Goal: Task Accomplishment & Management: Use online tool/utility

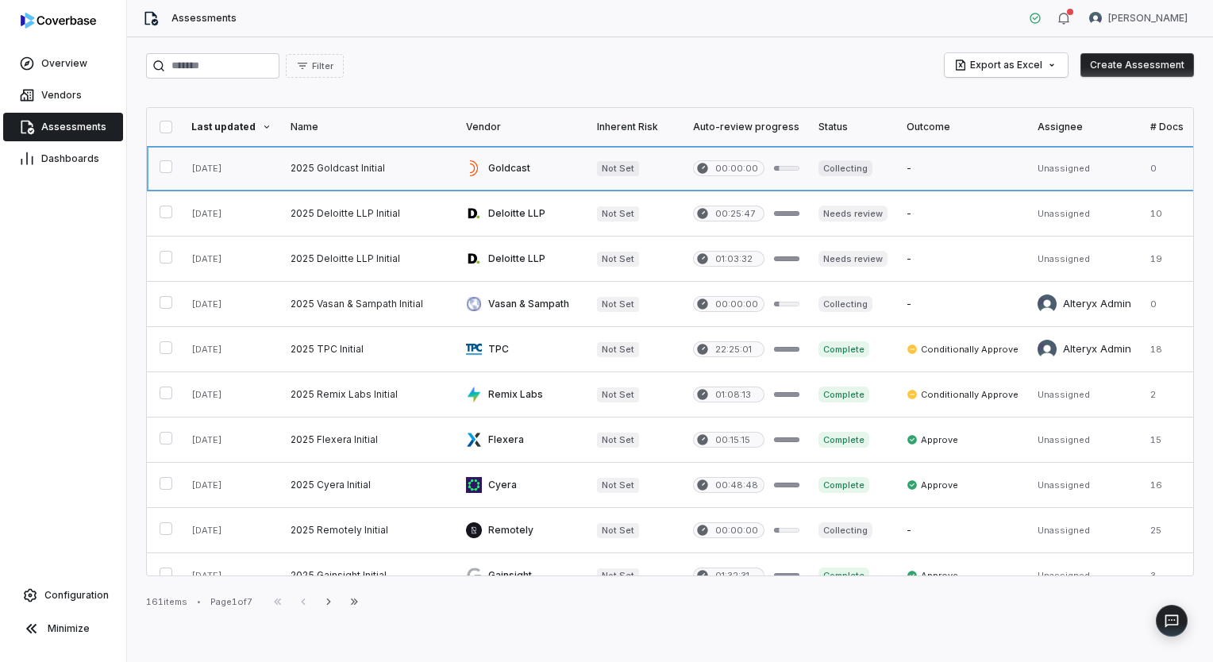
click at [495, 168] on link at bounding box center [521, 168] width 131 height 44
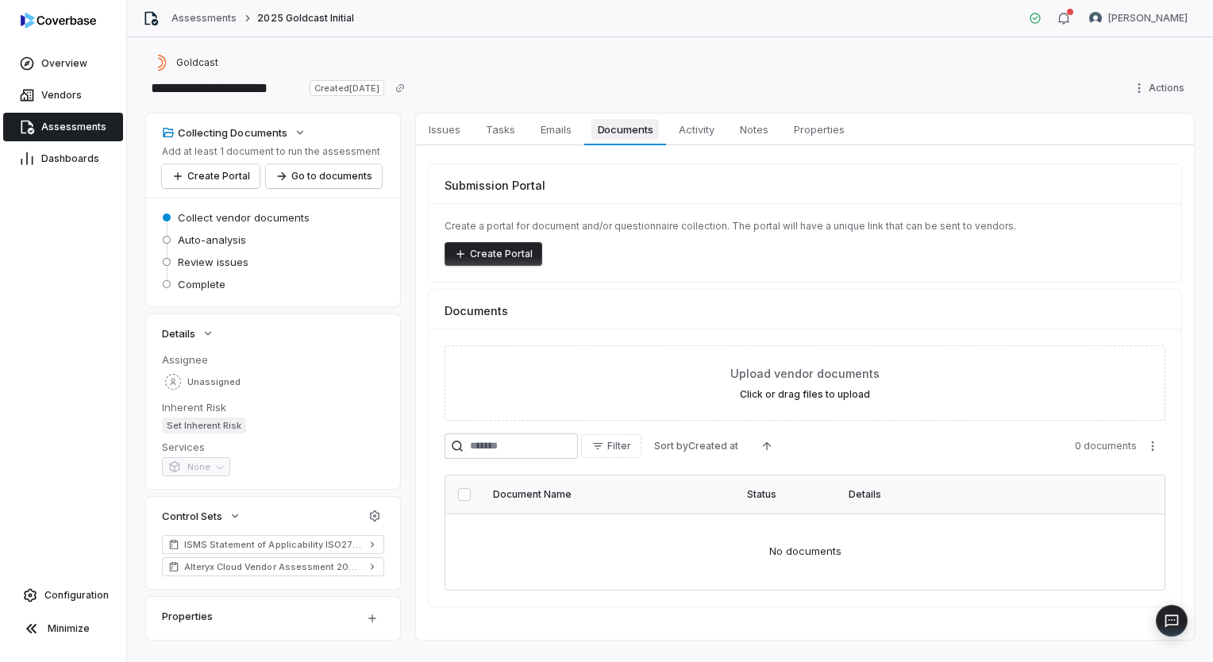
click at [645, 135] on span "Documents" at bounding box center [625, 129] width 68 height 21
click at [540, 132] on span "Emails" at bounding box center [556, 129] width 44 height 21
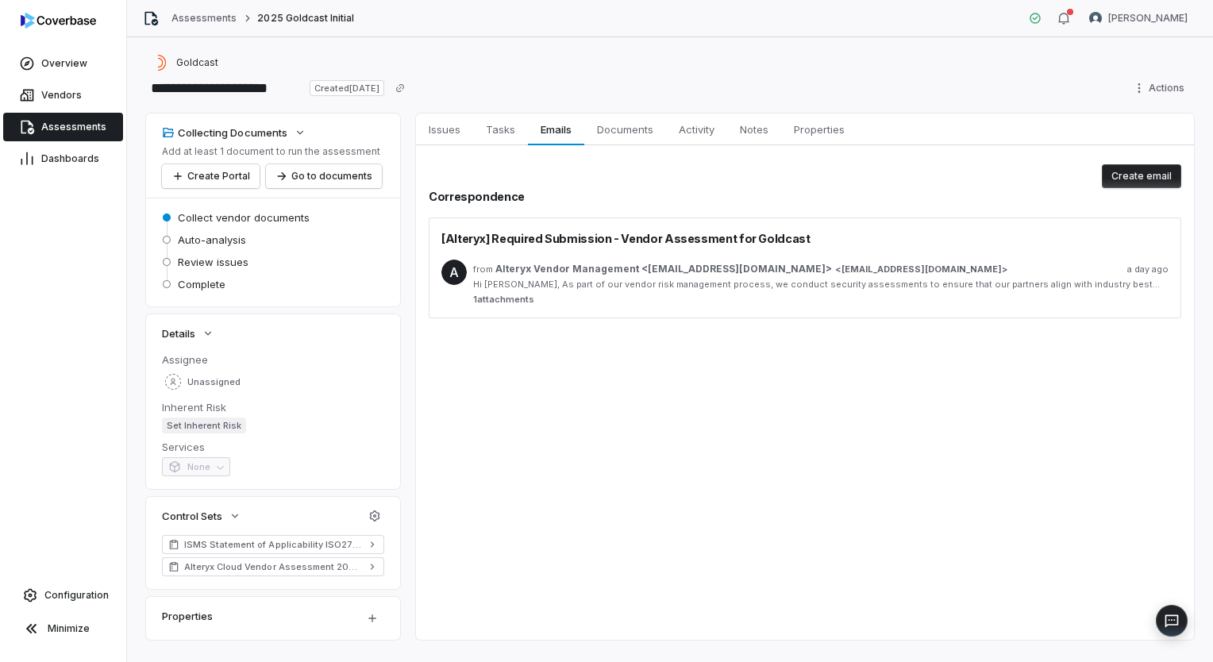
drag, startPoint x: 540, startPoint y: 132, endPoint x: 758, endPoint y: 460, distance: 394.5
click at [758, 460] on div "Issues Issues Tasks Tasks Emails Emails Documents Documents Activity Activity N…" at bounding box center [805, 377] width 778 height 526
drag, startPoint x: 628, startPoint y: 135, endPoint x: 637, endPoint y: 151, distance: 18.5
click at [627, 135] on span "Documents" at bounding box center [625, 129] width 69 height 21
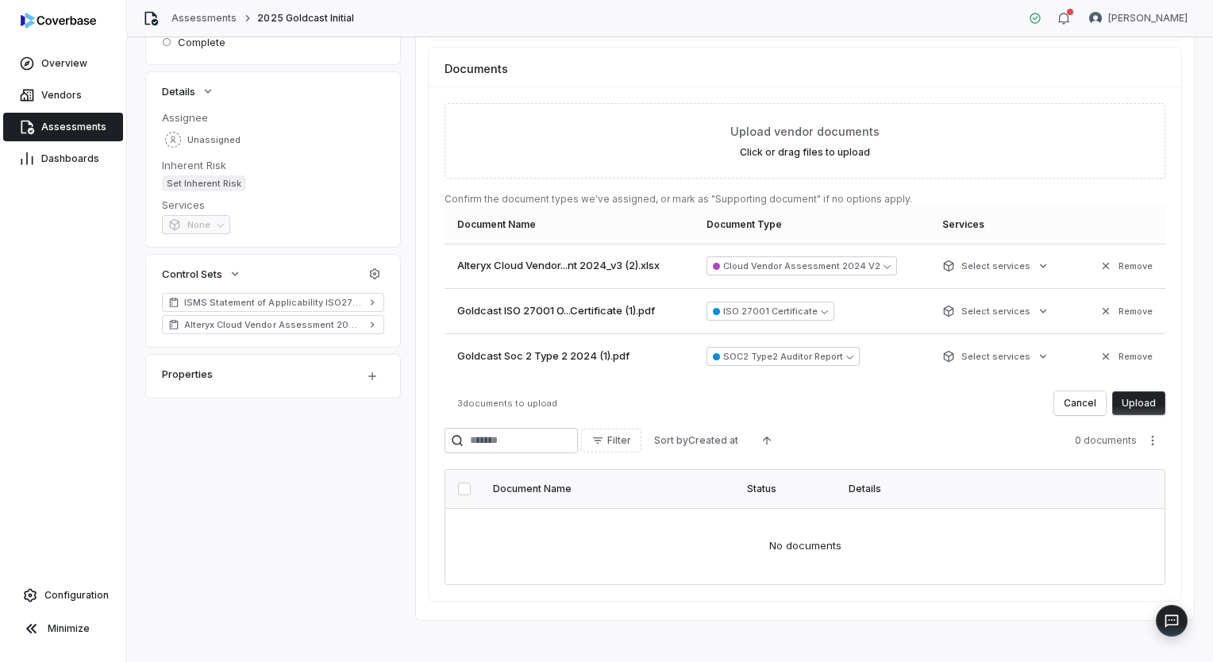
scroll to position [248, 0]
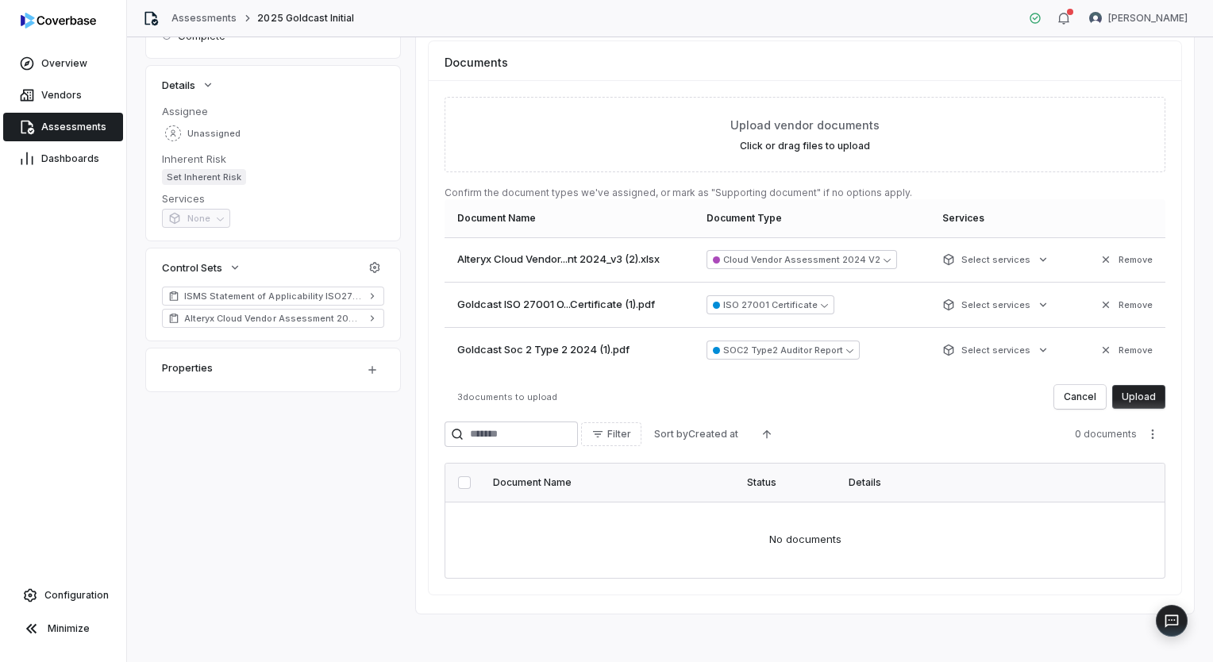
click at [1142, 395] on button "Upload" at bounding box center [1138, 397] width 53 height 24
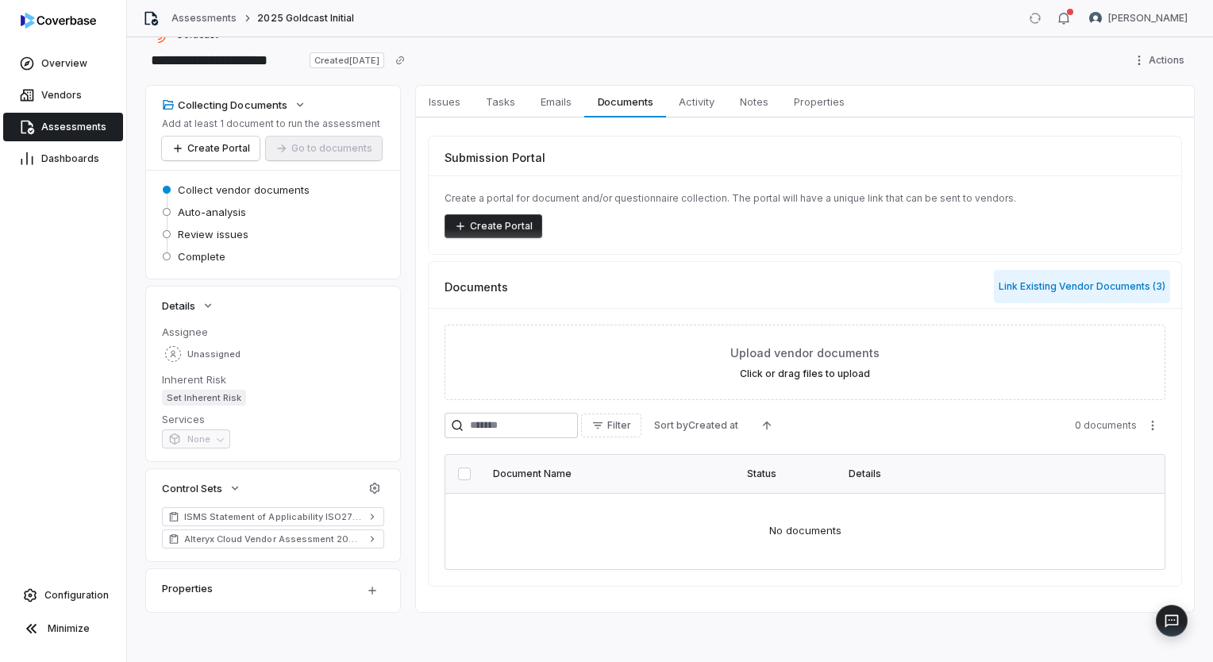
click at [1054, 281] on button "Link Existing Vendor Documents ( 3 )" at bounding box center [1082, 286] width 176 height 33
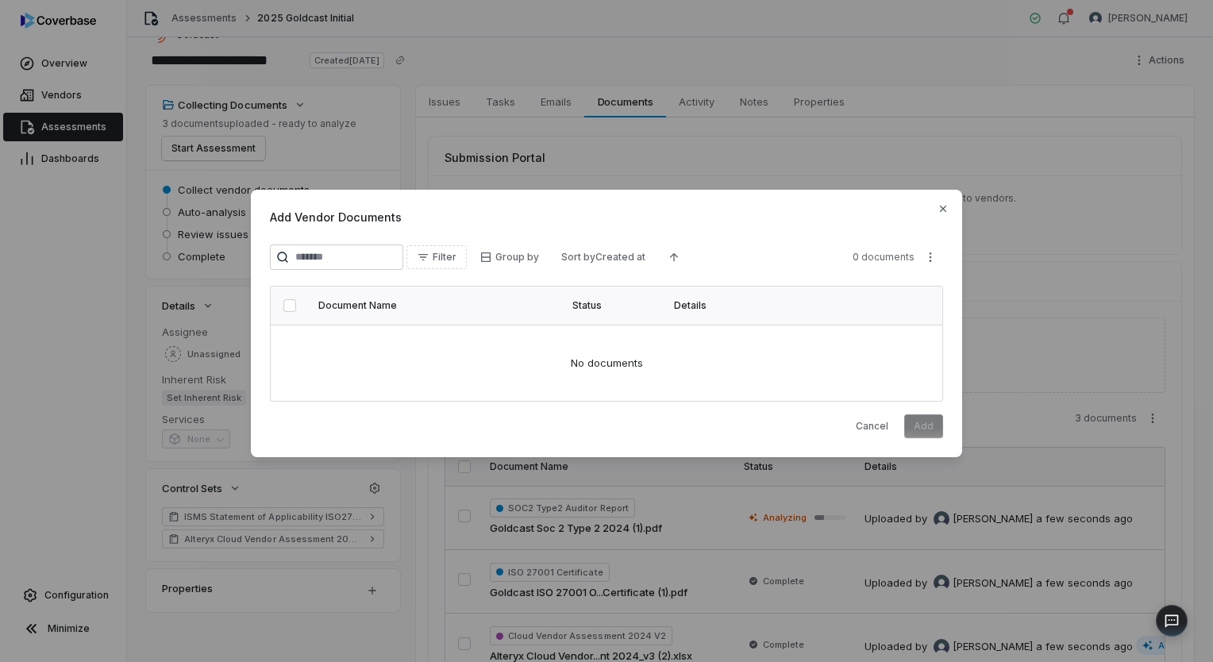
click at [293, 242] on div "Add Vendor Documents Filter Group by Sort by Created at 0 documents Document Na…" at bounding box center [606, 324] width 711 height 268
click at [938, 209] on icon "button" at bounding box center [943, 208] width 13 height 13
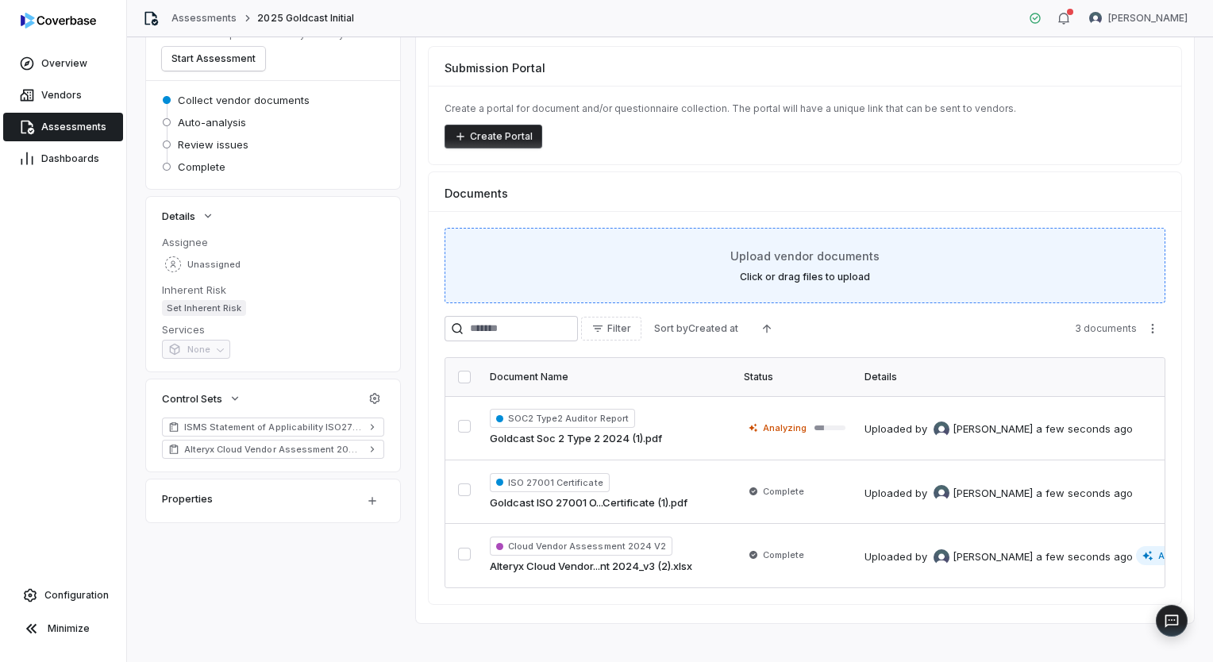
scroll to position [135, 0]
